Goal: Task Accomplishment & Management: Use online tool/utility

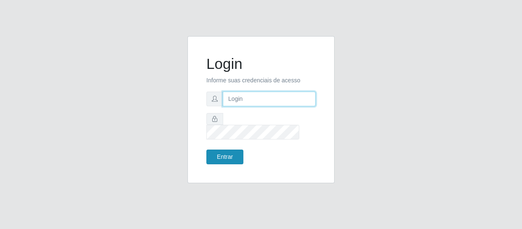
type input "[EMAIL_ADDRESS][DOMAIN_NAME]"
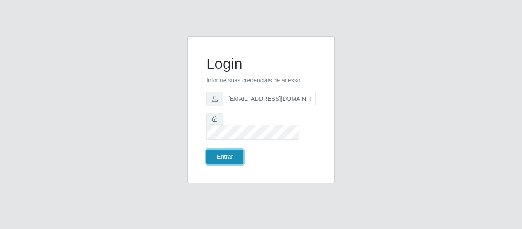
click at [214, 154] on button "Entrar" at bounding box center [224, 157] width 37 height 15
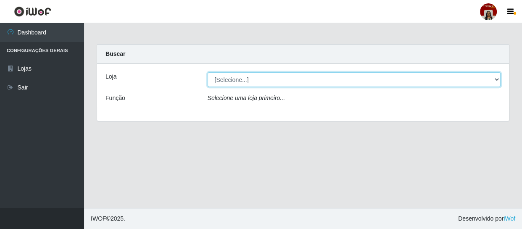
click at [493, 82] on select "[Selecione...] Mar Vermelho - Loja 04" at bounding box center [354, 79] width 293 height 15
select select "251"
click at [208, 72] on select "[Selecione...] Mar Vermelho - Loja 04" at bounding box center [354, 79] width 293 height 15
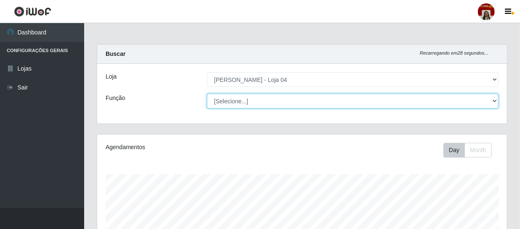
click at [496, 99] on select "[Selecione...] ASG ASG + ASG ++ Auxiliar de Depósito Auxiliar de Depósito + Aux…" at bounding box center [352, 101] width 291 height 15
select select "22"
click at [207, 94] on select "[Selecione...] ASG ASG + ASG ++ Auxiliar de Depósito Auxiliar de Depósito + Aux…" at bounding box center [352, 101] width 291 height 15
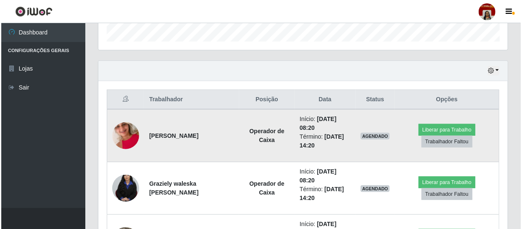
scroll to position [267, 0]
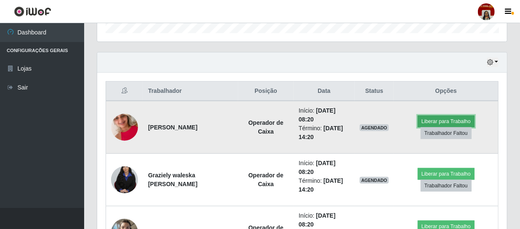
click at [435, 121] on button "Liberar para Trabalho" at bounding box center [445, 122] width 57 height 12
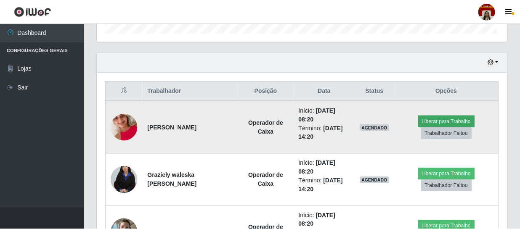
scroll to position [174, 406]
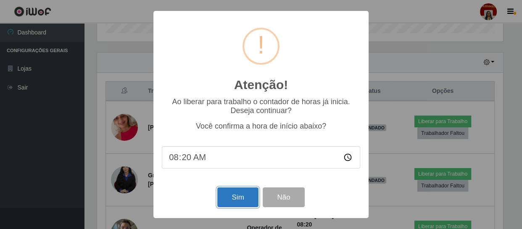
click at [222, 198] on button "Sim" at bounding box center [237, 197] width 41 height 20
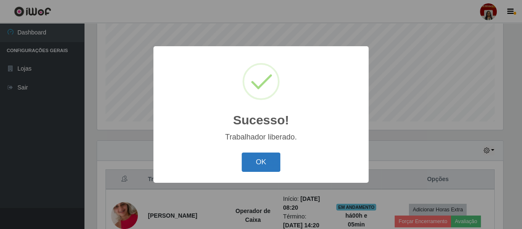
click at [269, 164] on button "OK" at bounding box center [261, 163] width 39 height 20
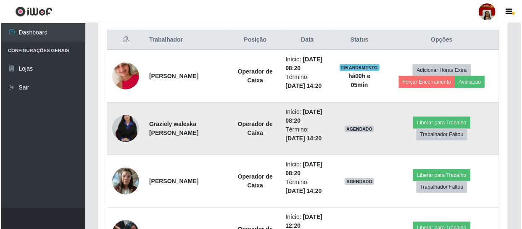
scroll to position [332, 0]
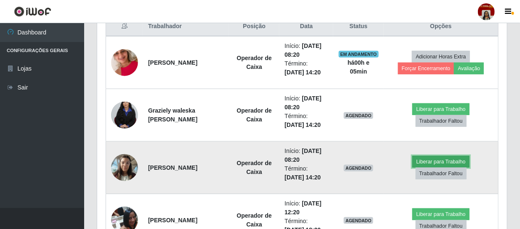
click at [438, 160] on button "Liberar para Trabalho" at bounding box center [440, 162] width 57 height 12
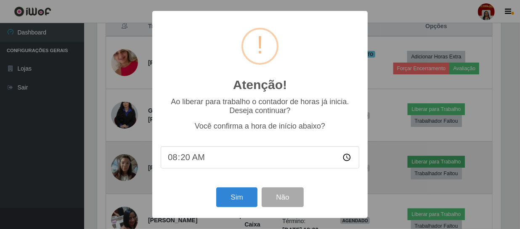
scroll to position [174, 406]
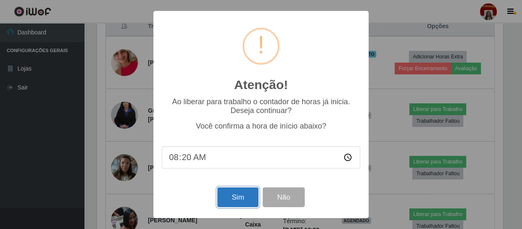
click at [233, 194] on button "Sim" at bounding box center [237, 197] width 41 height 20
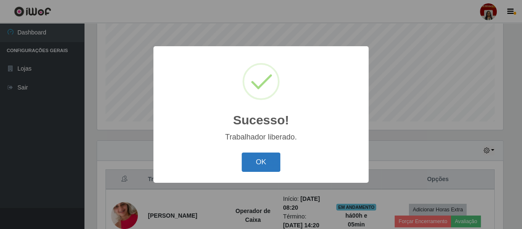
click at [260, 160] on button "OK" at bounding box center [261, 163] width 39 height 20
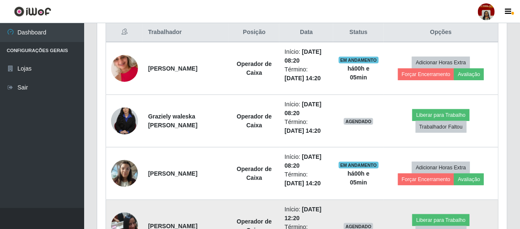
scroll to position [370, 0]
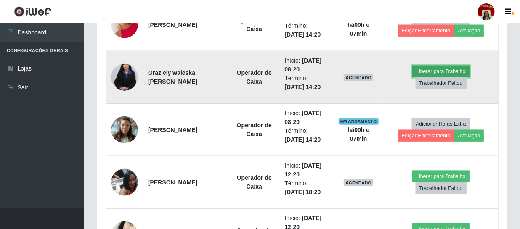
click at [417, 71] on button "Liberar para Trabalho" at bounding box center [440, 72] width 57 height 12
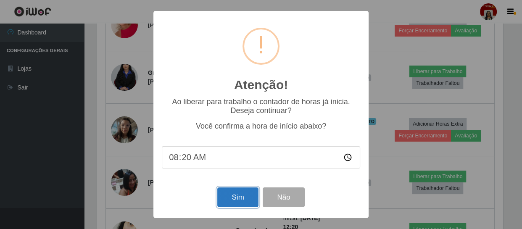
click at [248, 192] on button "Sim" at bounding box center [237, 197] width 41 height 20
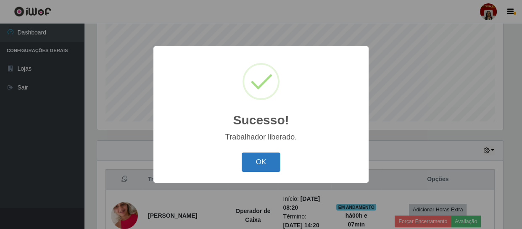
click at [275, 158] on button "OK" at bounding box center [261, 163] width 39 height 20
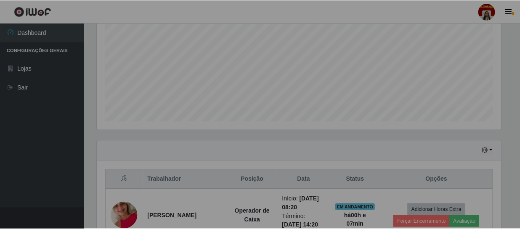
scroll to position [174, 409]
